Goal: Task Accomplishment & Management: Use online tool/utility

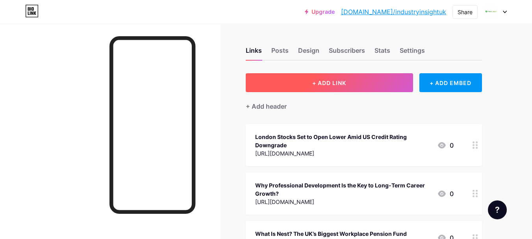
click at [310, 84] on button "+ ADD LINK" at bounding box center [329, 82] width 167 height 19
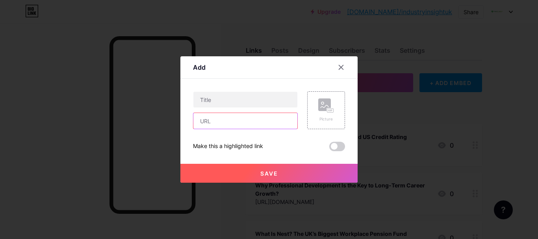
click at [244, 125] on input "text" at bounding box center [245, 121] width 104 height 16
paste input "[URL][DOMAIN_NAME]"
type input "[URL][DOMAIN_NAME]"
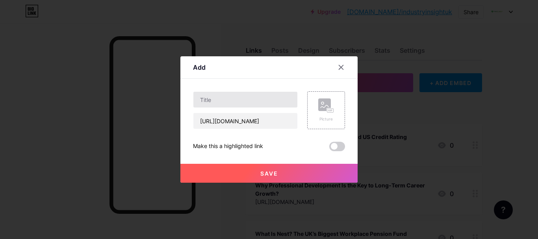
click at [225, 102] on input "text" at bounding box center [245, 100] width 104 height 16
paste input "The European Airports Cyberattack: How a Single Compromise Disrupted Air Travel"
type input "The European Airports Cyberattack: How a Single Compromise Disrupted Air Travel"
click at [244, 172] on button "Save" at bounding box center [268, 173] width 177 height 19
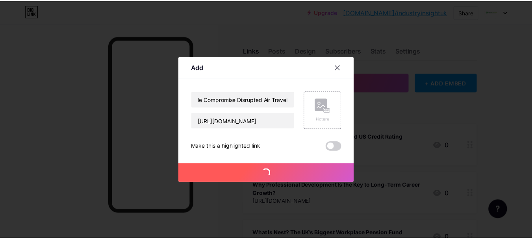
scroll to position [0, 0]
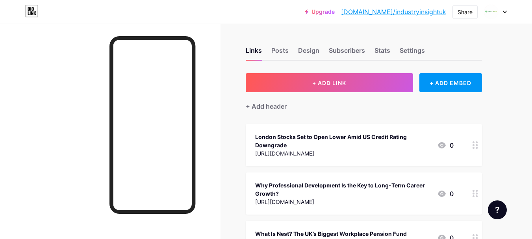
click at [405, 12] on link "[DOMAIN_NAME]/industryinsightuk" at bounding box center [393, 11] width 105 height 9
click at [402, 13] on link "[DOMAIN_NAME]/industryinsightuk" at bounding box center [393, 11] width 105 height 9
